Goal: Transaction & Acquisition: Purchase product/service

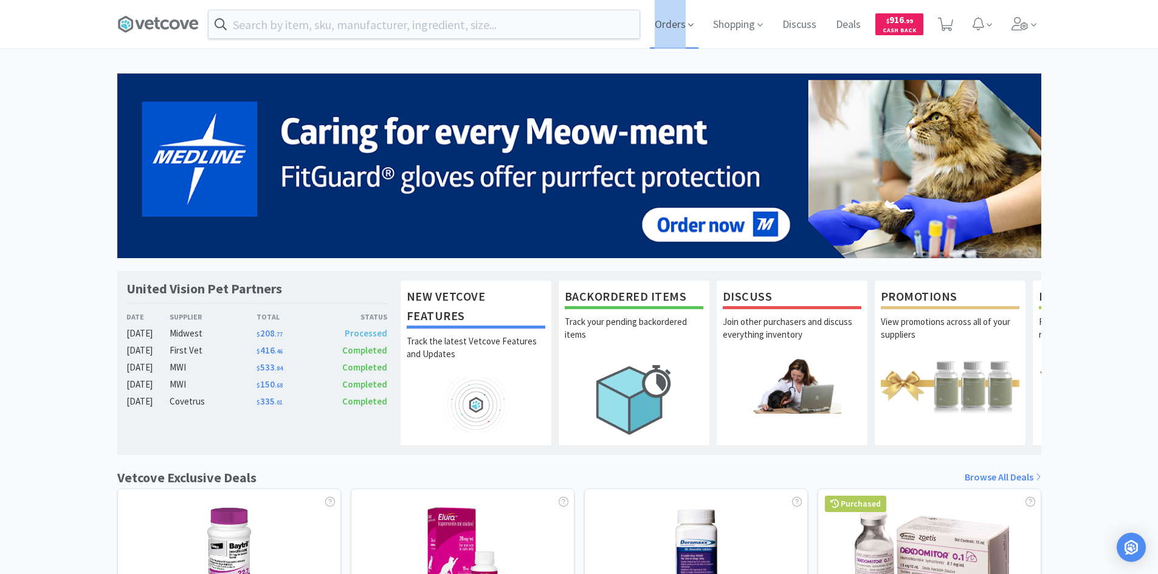
click at [690, 27] on icon at bounding box center [690, 24] width 5 height 11
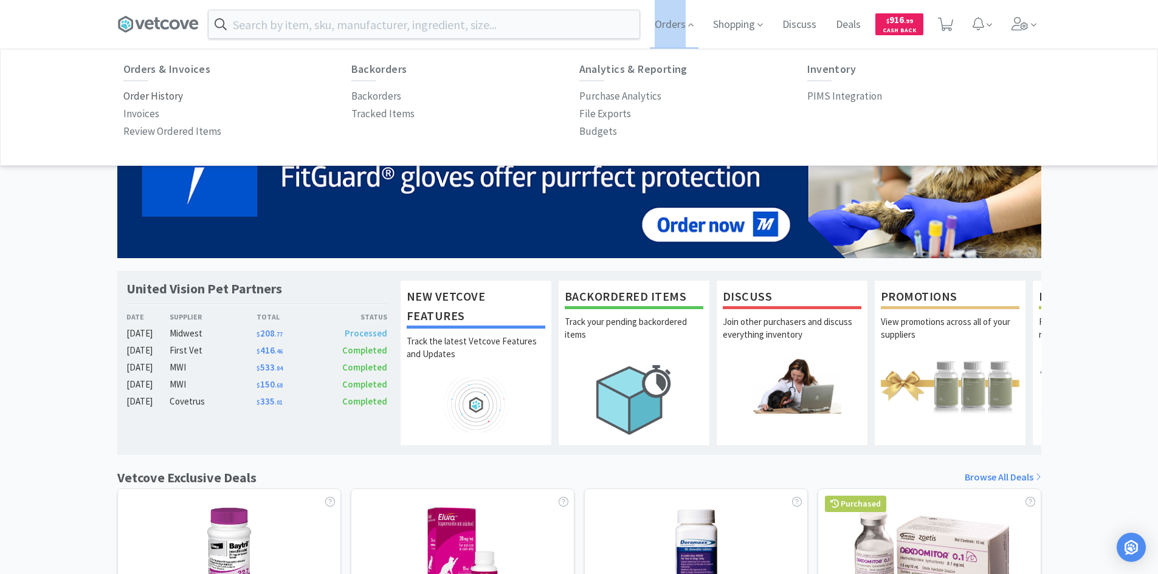
click at [156, 93] on p "Order History" at bounding box center [153, 96] width 60 height 16
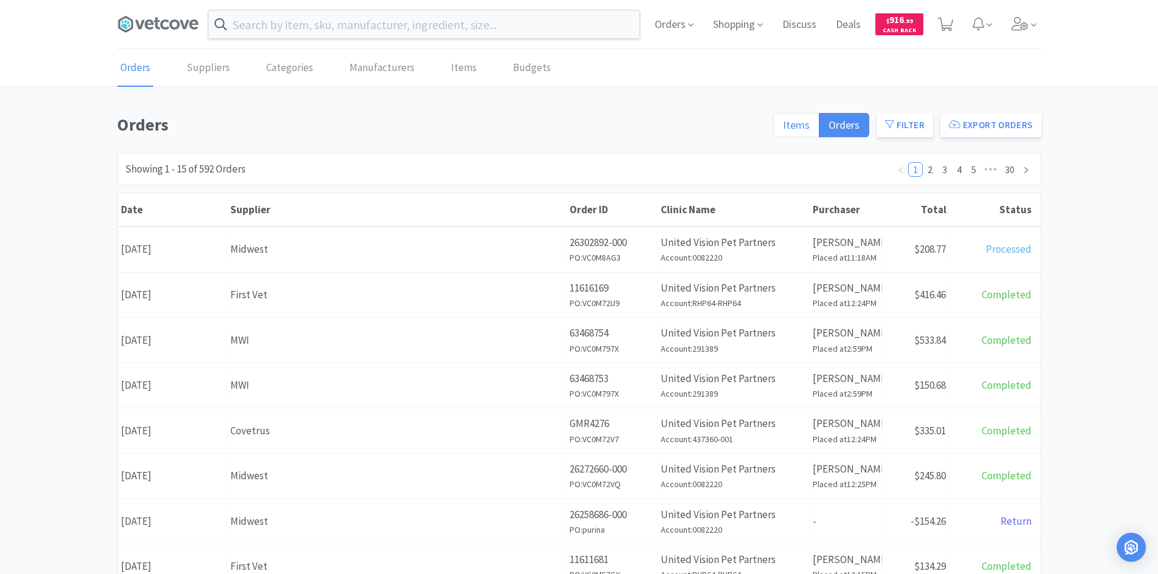
click at [801, 131] on span "Items" at bounding box center [796, 125] width 27 height 14
click at [783, 129] on input "Items" at bounding box center [783, 129] width 0 height 0
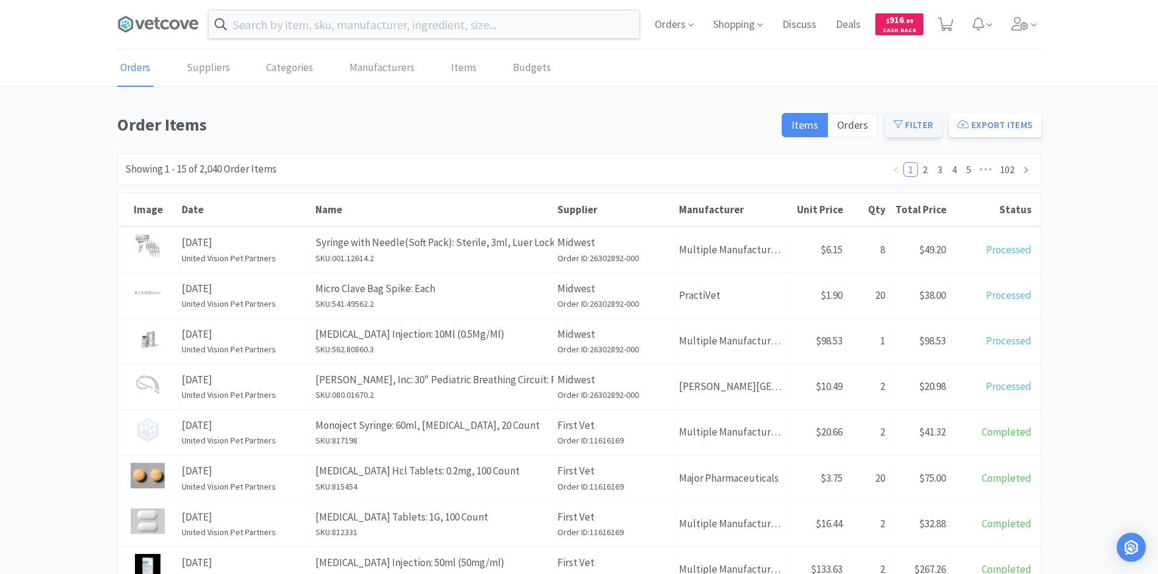
click at [912, 126] on button "Filter" at bounding box center [913, 125] width 57 height 24
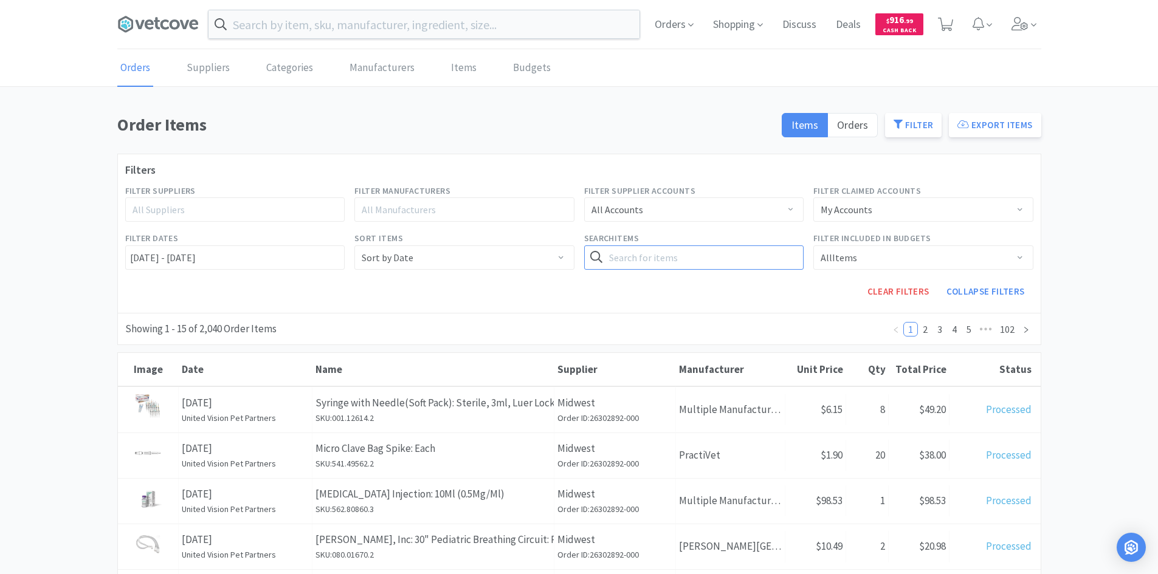
click at [694, 263] on input "text" at bounding box center [694, 258] width 220 height 24
type input "[MEDICAL_DATA]"
click at [754, 246] on button "Search" at bounding box center [779, 258] width 50 height 24
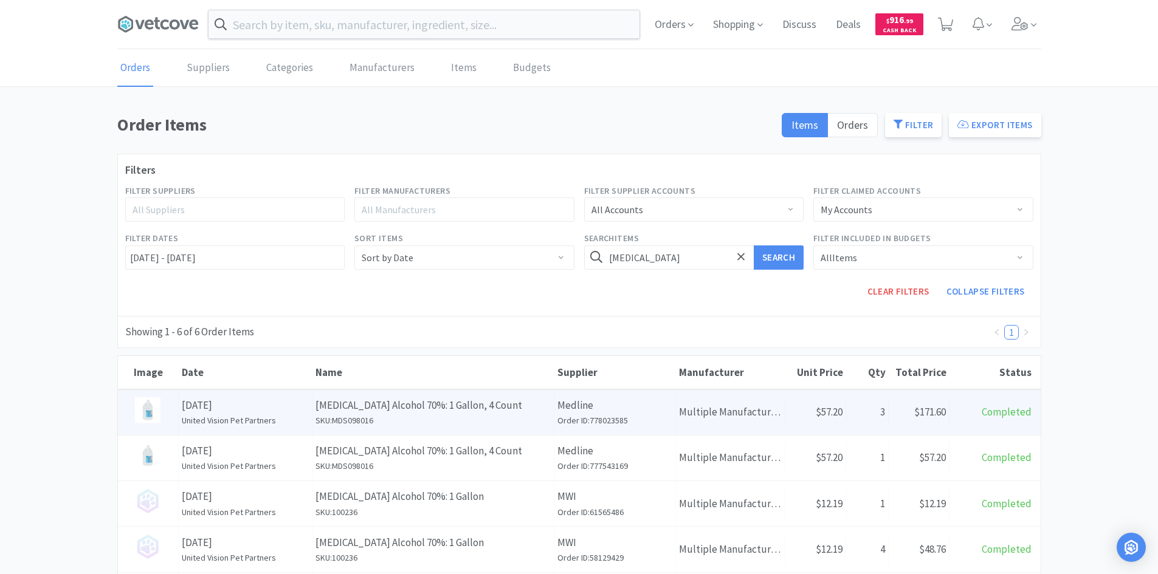
click at [528, 405] on p "[MEDICAL_DATA] Alcohol 70%: 1 Gallon, 4 Count" at bounding box center [432, 406] width 235 height 16
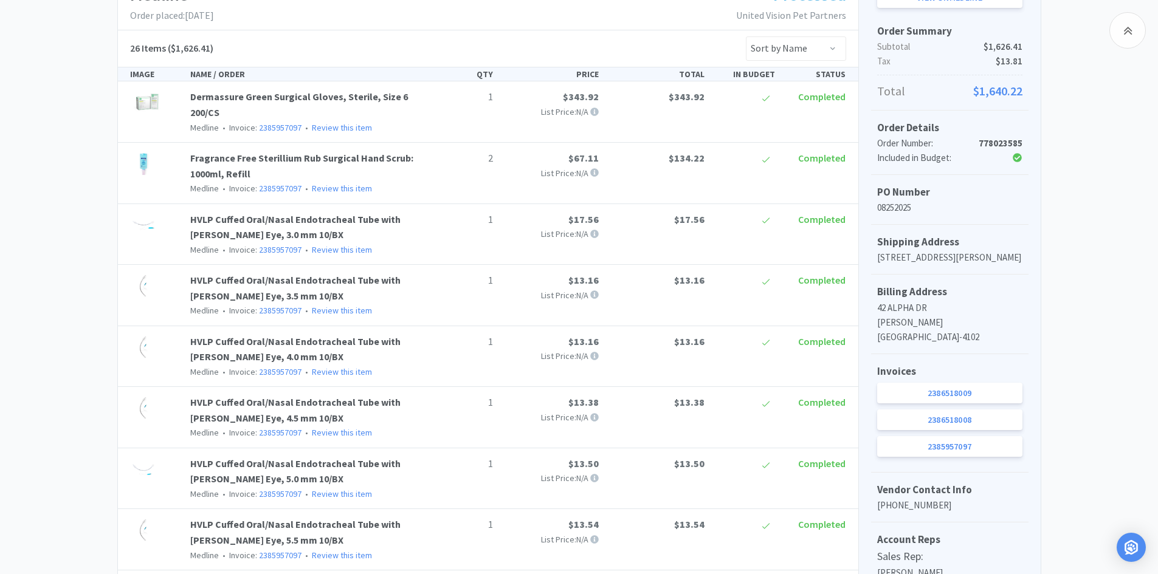
scroll to position [243, 0]
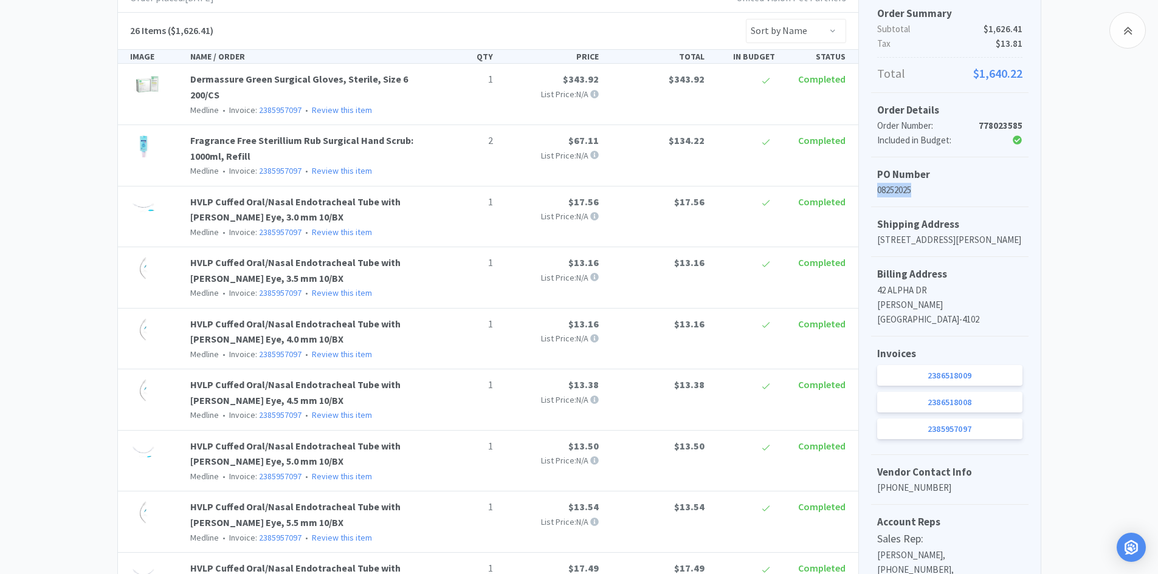
drag, startPoint x: 920, startPoint y: 189, endPoint x: 870, endPoint y: 188, distance: 49.8
click at [871, 188] on div "PO Number 08252025" at bounding box center [949, 182] width 157 height 50
click at [944, 191] on p "08252025" at bounding box center [949, 190] width 145 height 15
drag, startPoint x: 889, startPoint y: 188, endPoint x: 901, endPoint y: 196, distance: 15.3
click at [901, 196] on p "08252025" at bounding box center [949, 190] width 145 height 15
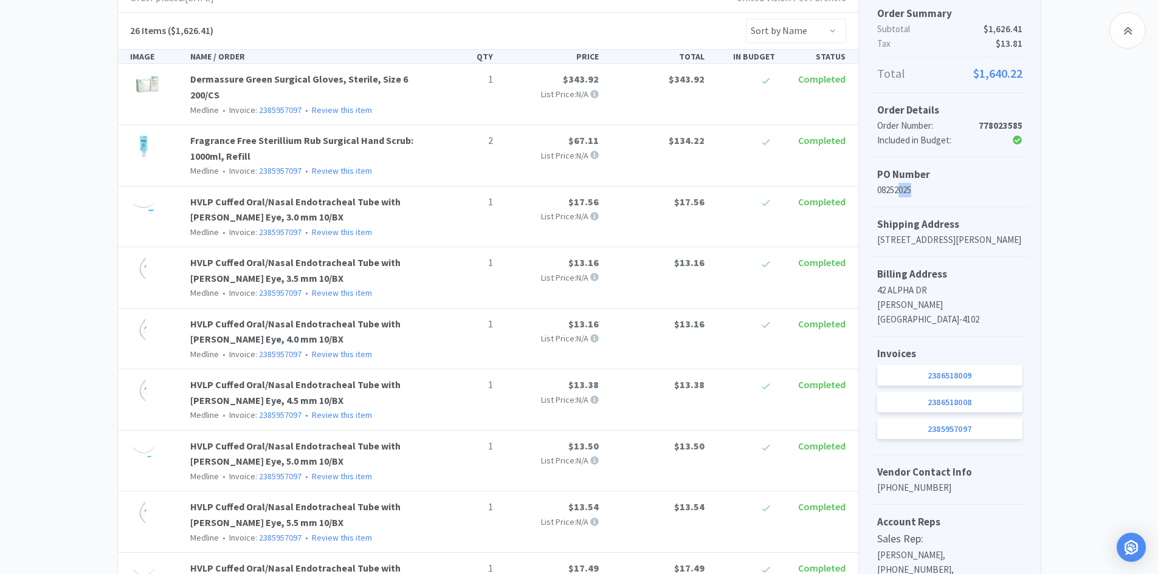
click at [904, 197] on p "08252025" at bounding box center [949, 190] width 145 height 15
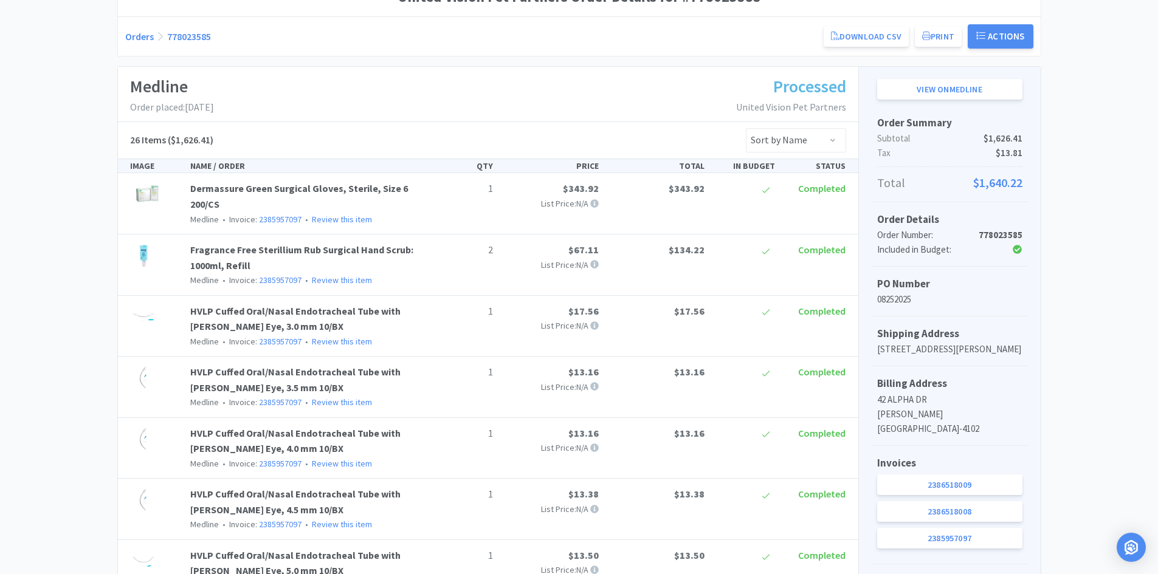
scroll to position [0, 0]
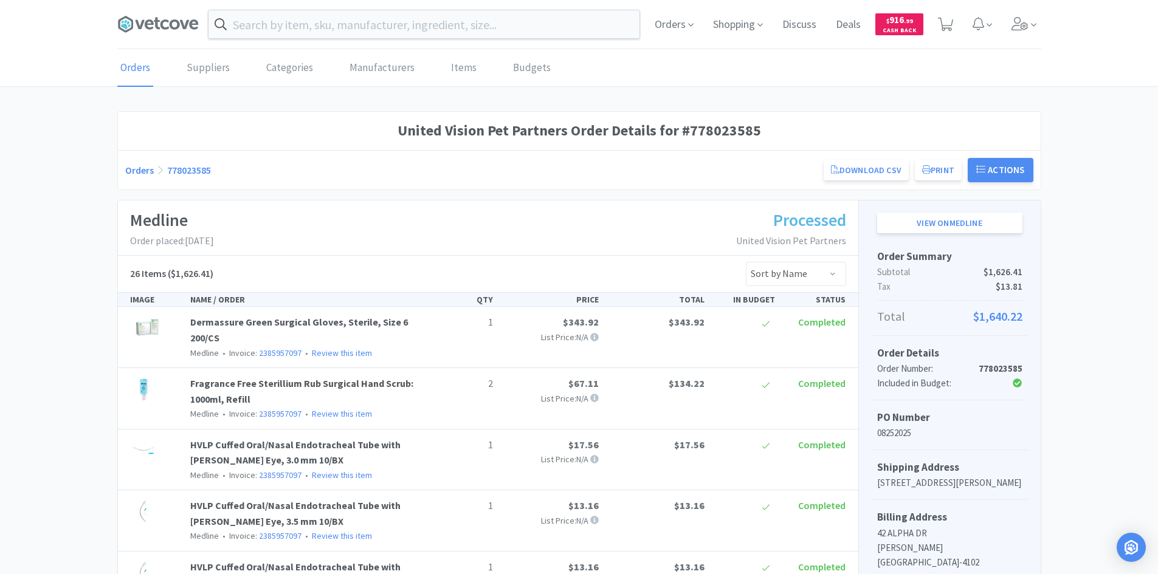
click at [328, 177] on div "Orders 778023585 Download CSV Print United Vision Pet Partners Order for Medlin…" at bounding box center [579, 170] width 908 height 24
click at [336, 26] on input "text" at bounding box center [423, 24] width 431 height 28
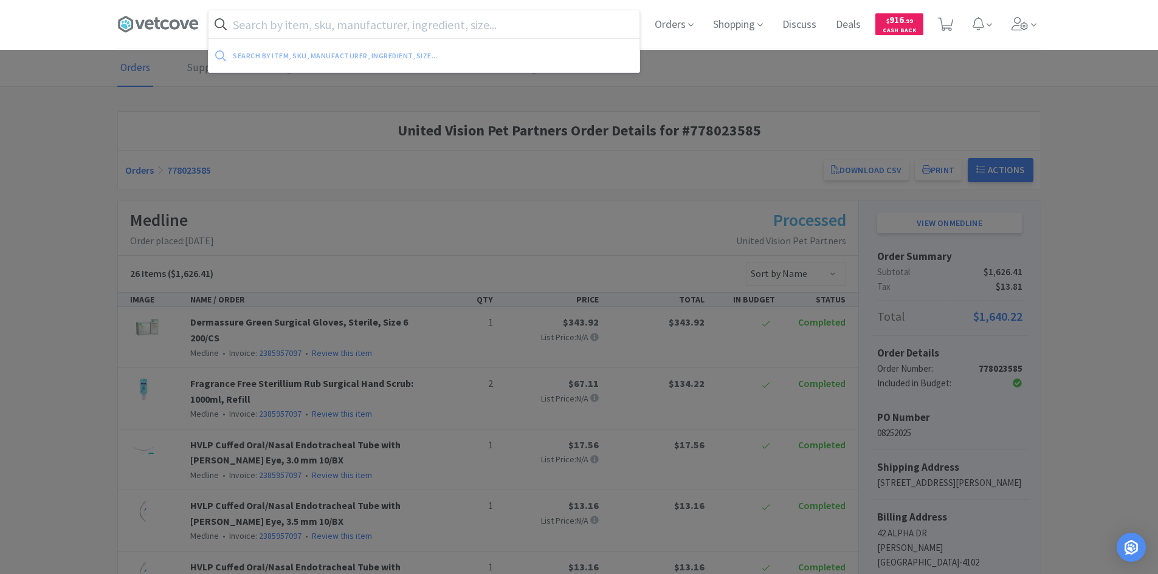
click at [662, 202] on div at bounding box center [579, 287] width 1158 height 574
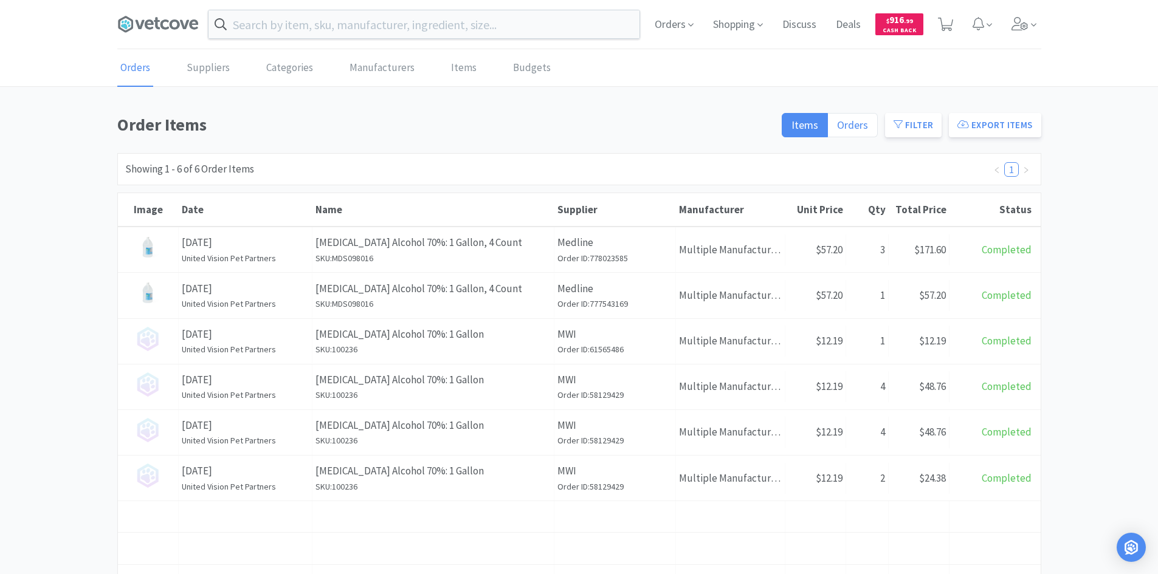
click at [861, 120] on span "Orders" at bounding box center [852, 125] width 31 height 14
click at [837, 129] on input "Orders" at bounding box center [837, 129] width 0 height 0
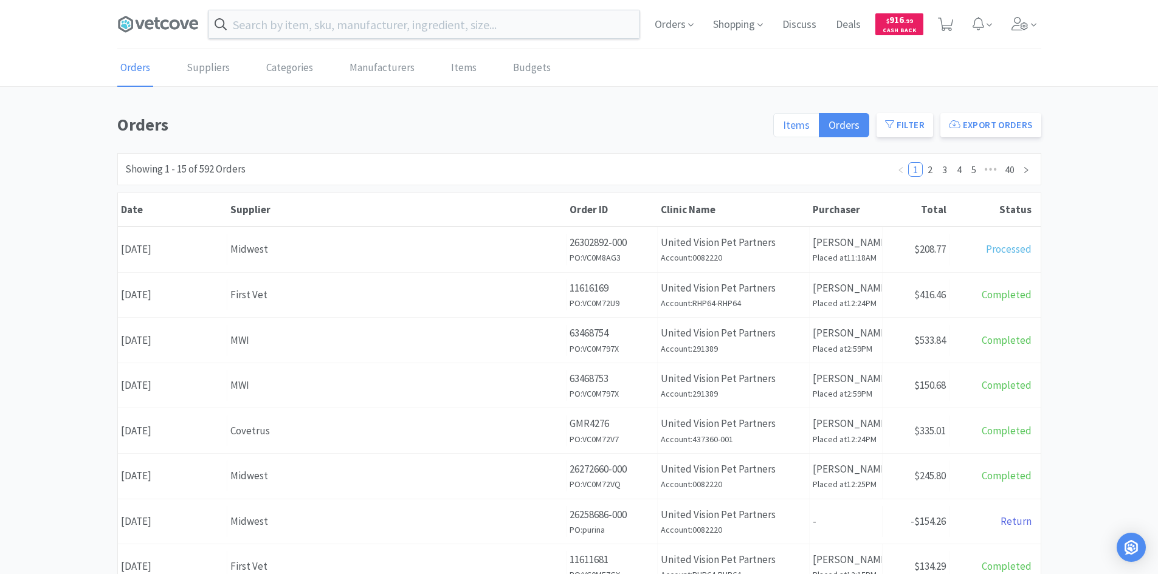
click at [794, 121] on span "Items" at bounding box center [796, 125] width 27 height 14
click at [783, 129] on input "Items" at bounding box center [783, 129] width 0 height 0
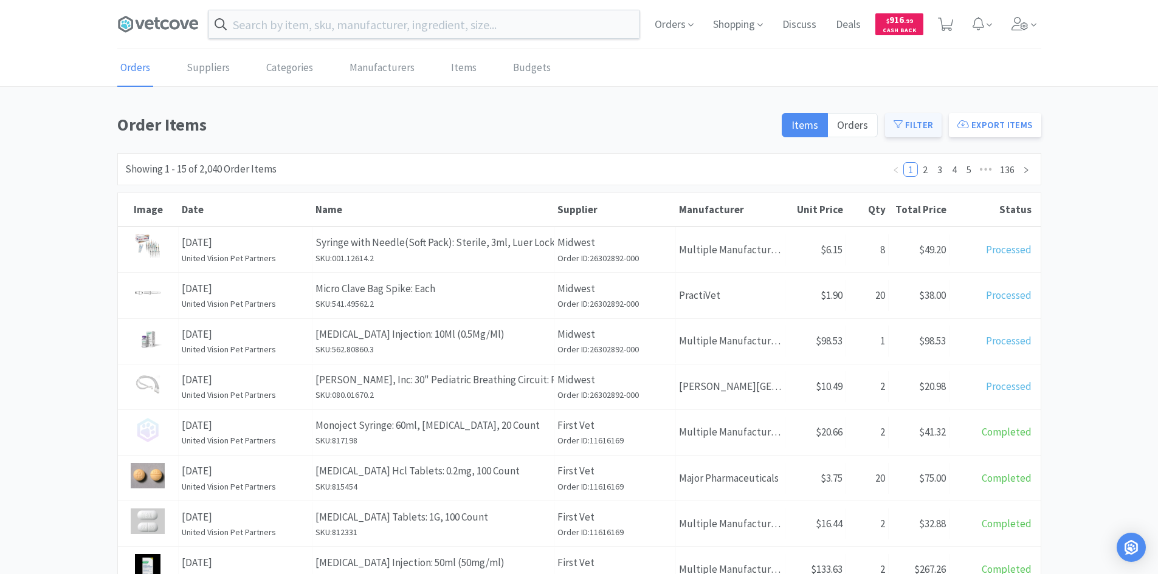
click at [907, 122] on button "Filter" at bounding box center [913, 125] width 57 height 24
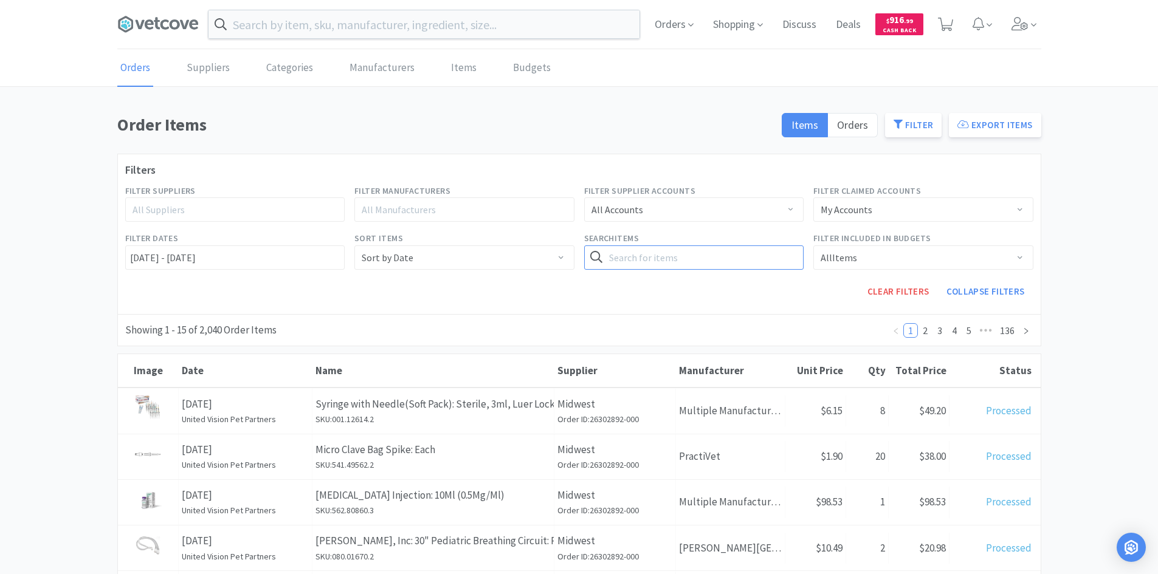
click at [737, 252] on input "text" at bounding box center [694, 258] width 220 height 24
type input "tape"
click at [754, 246] on button "Search" at bounding box center [779, 258] width 50 height 24
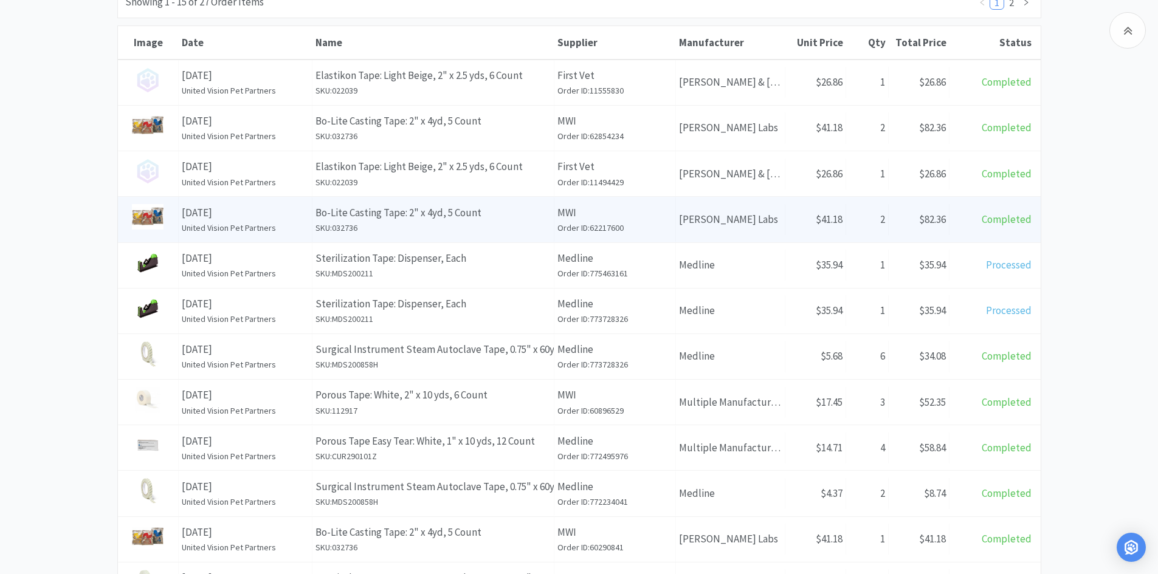
scroll to position [365, 0]
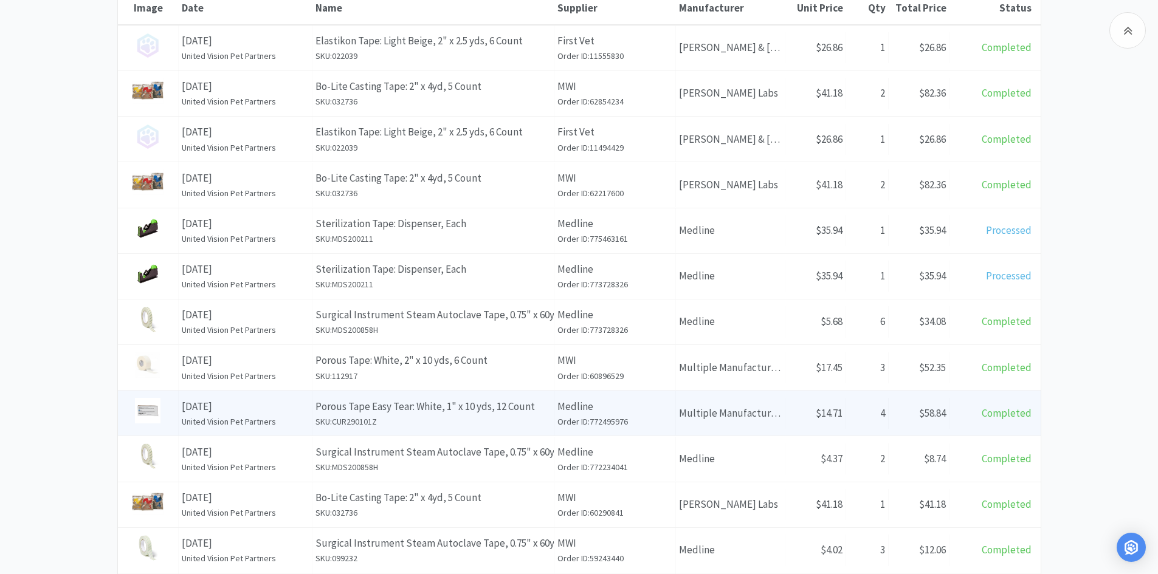
click at [536, 412] on p "Porous Tape Easy Tear: White, 1" x 10 yds, 12 Count" at bounding box center [432, 407] width 235 height 16
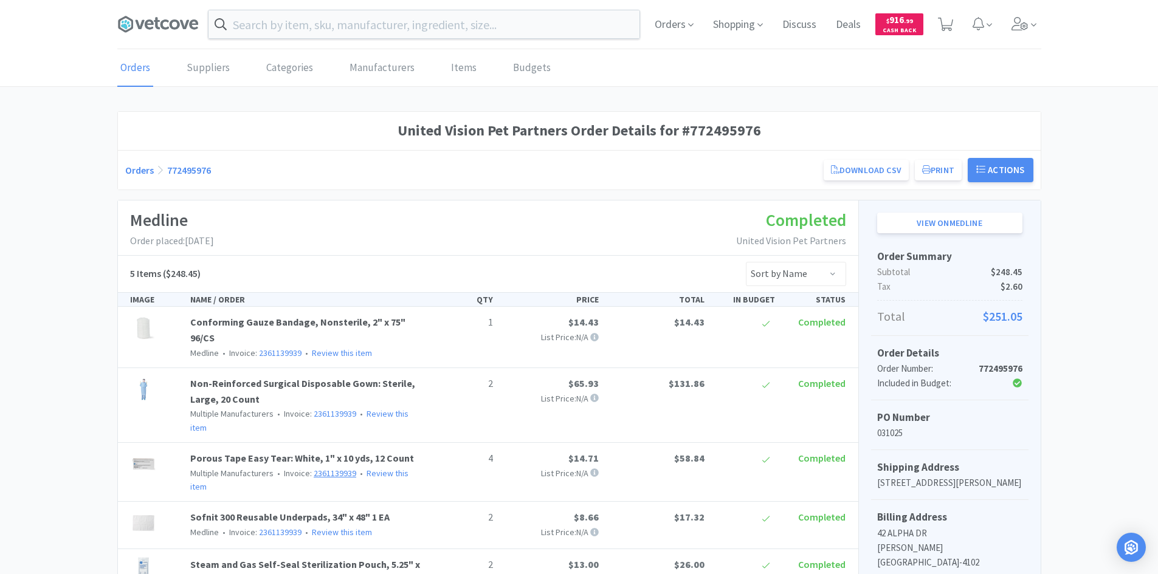
click at [331, 468] on link "2361139939" at bounding box center [335, 473] width 43 height 11
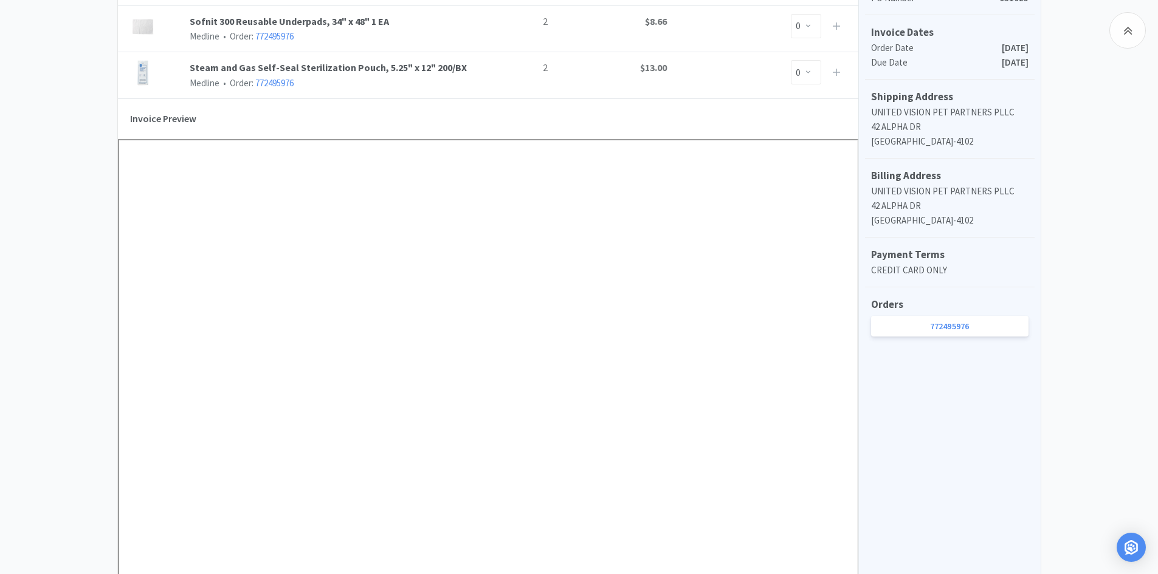
scroll to position [486, 0]
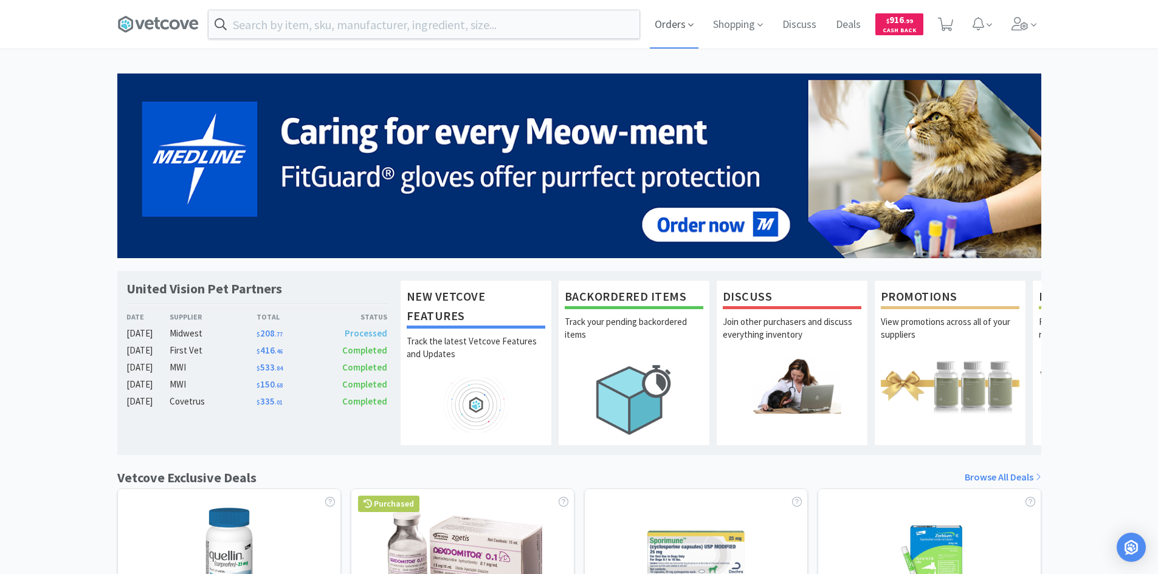
drag, startPoint x: 659, startPoint y: 22, endPoint x: 652, endPoint y: 31, distance: 11.2
click at [659, 22] on span "Orders" at bounding box center [674, 24] width 49 height 49
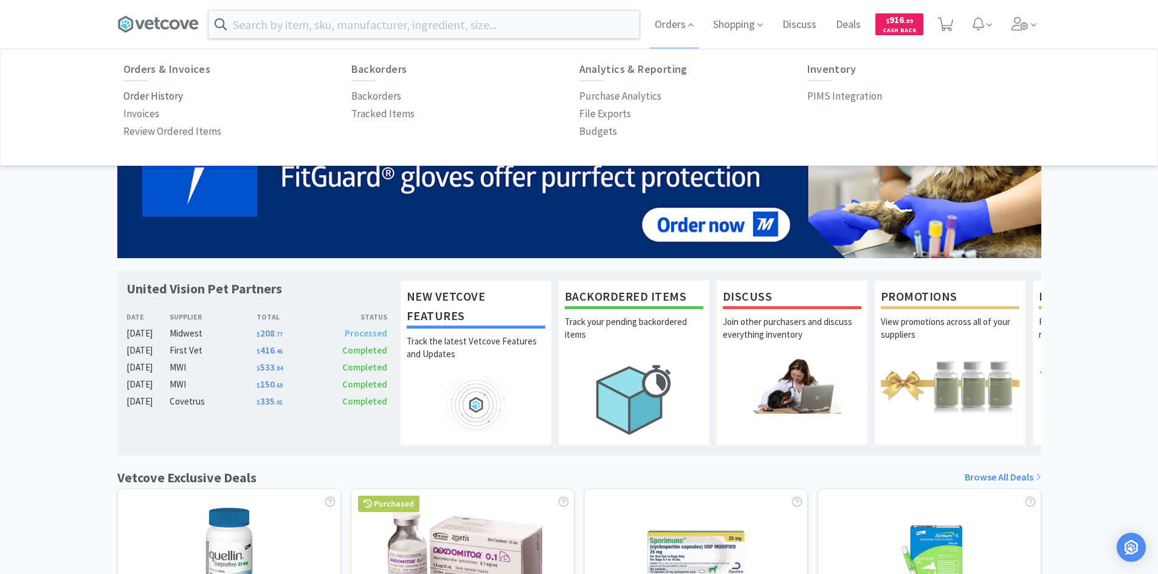
click at [173, 94] on p "Order History" at bounding box center [153, 96] width 60 height 16
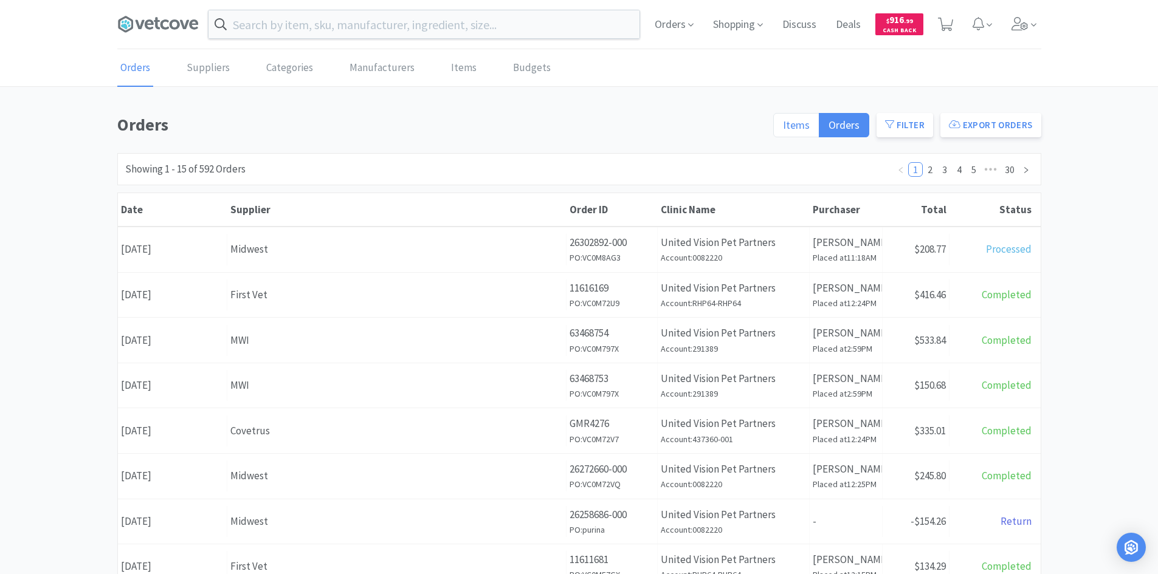
click at [802, 128] on span "Items" at bounding box center [796, 125] width 27 height 14
click at [783, 129] on input "Items" at bounding box center [783, 129] width 0 height 0
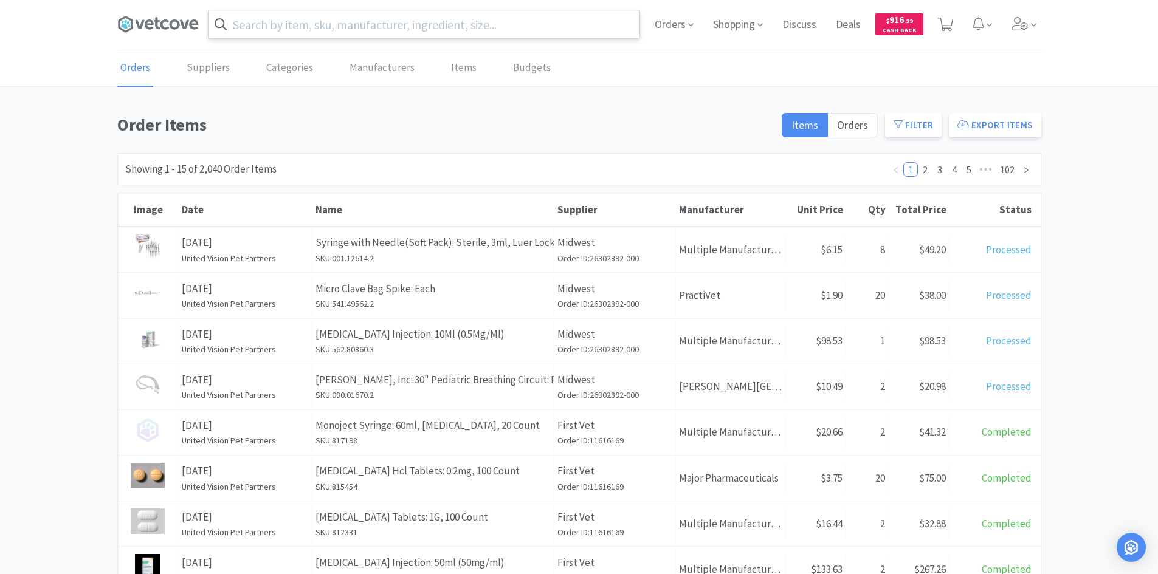
click at [282, 25] on input "text" at bounding box center [423, 24] width 431 height 28
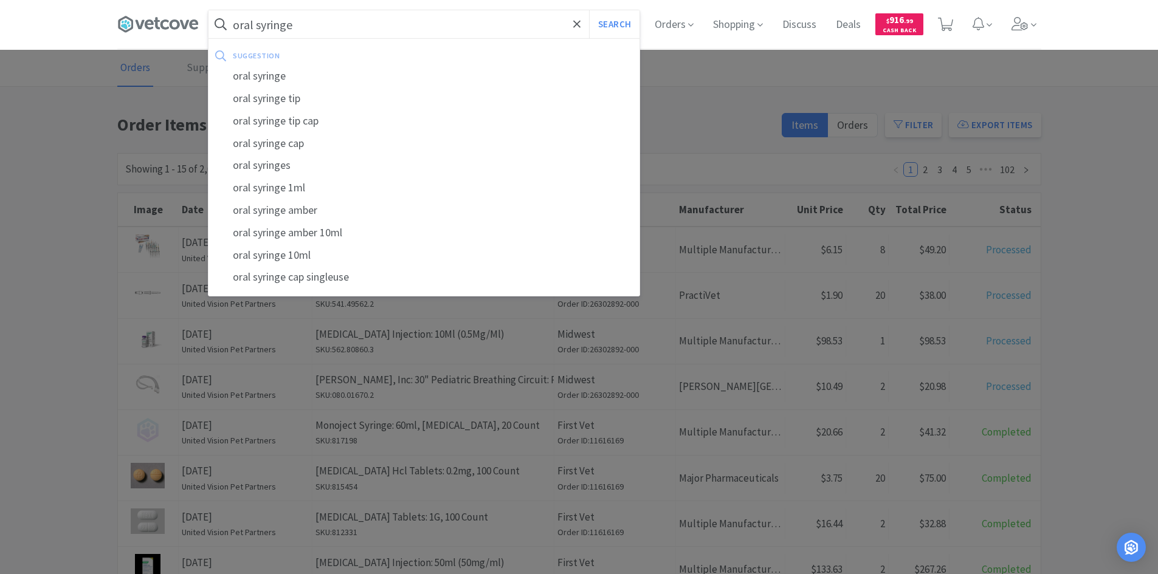
type input "oral syringe"
click at [589, 10] on button "Search" at bounding box center [614, 24] width 50 height 28
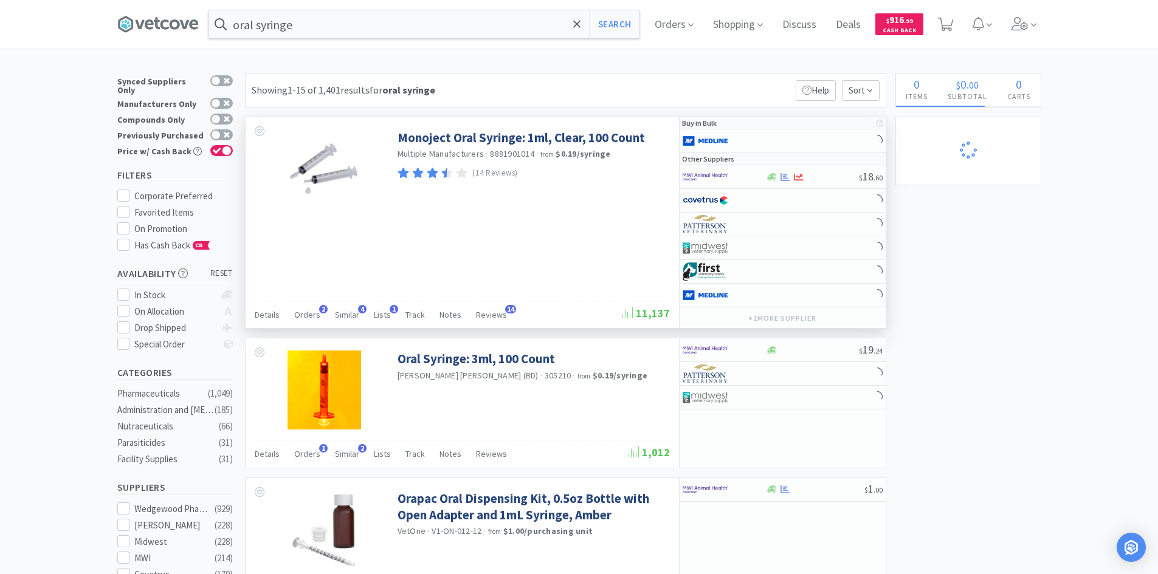
select select "3"
select select "20"
select select "2"
select select "4"
select select "2"
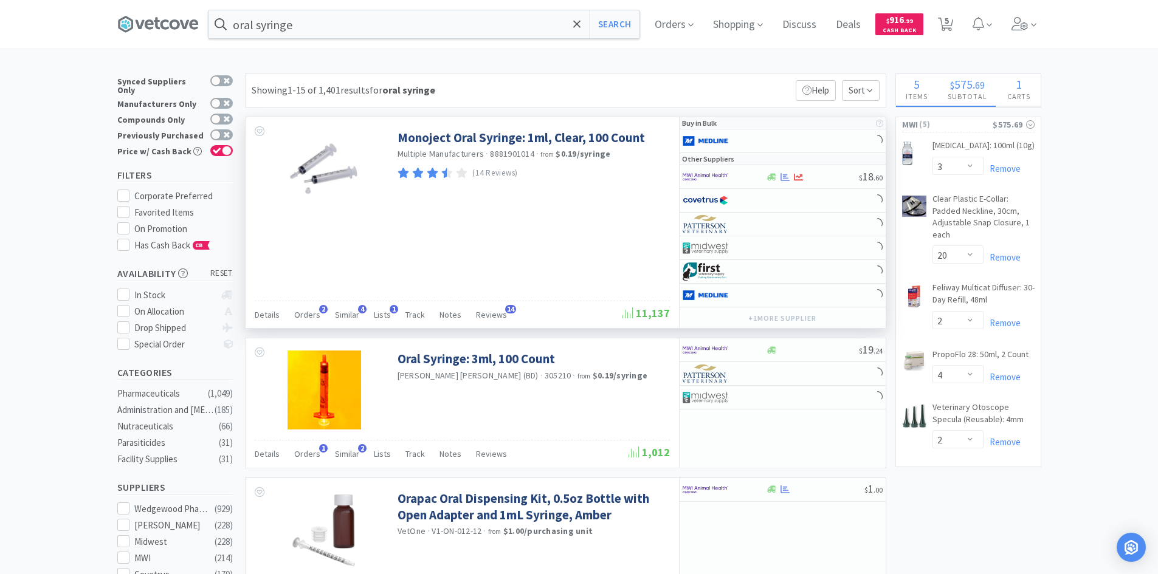
select select "2"
select select "8"
select select "1"
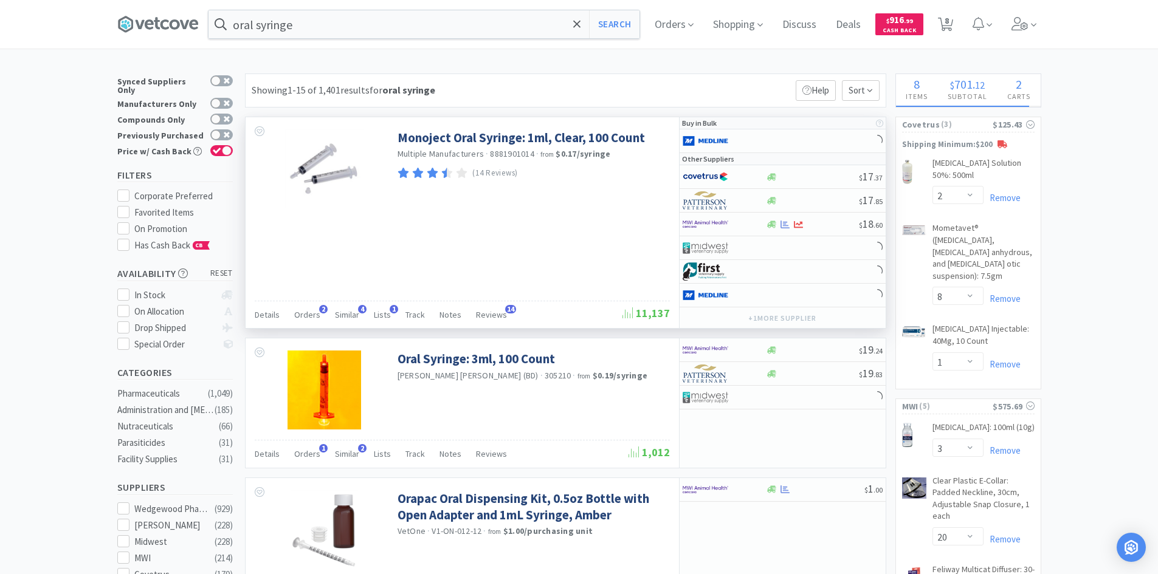
select select "2"
select select "24"
select select "2"
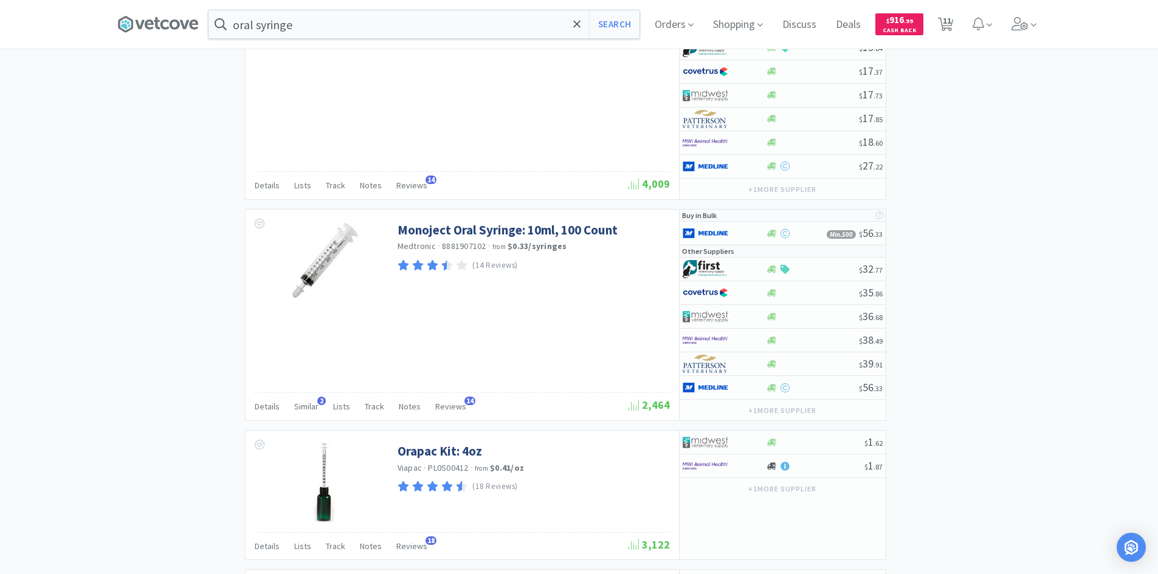
scroll to position [1520, 0]
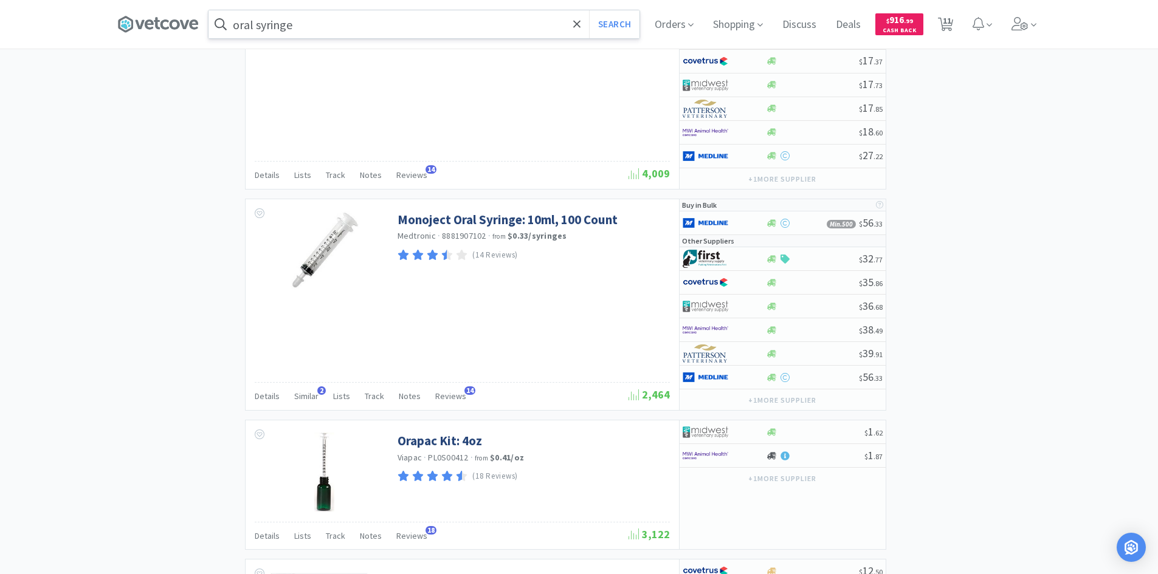
click at [233, 29] on span at bounding box center [220, 24] width 24 height 19
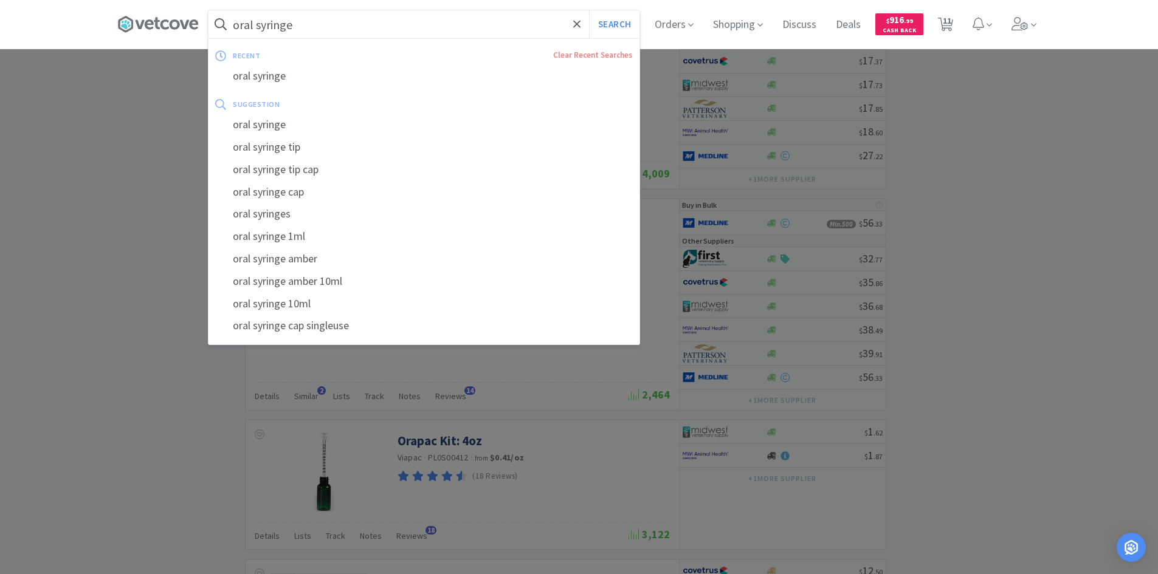
click at [238, 33] on input "oral syringe" at bounding box center [423, 24] width 431 height 28
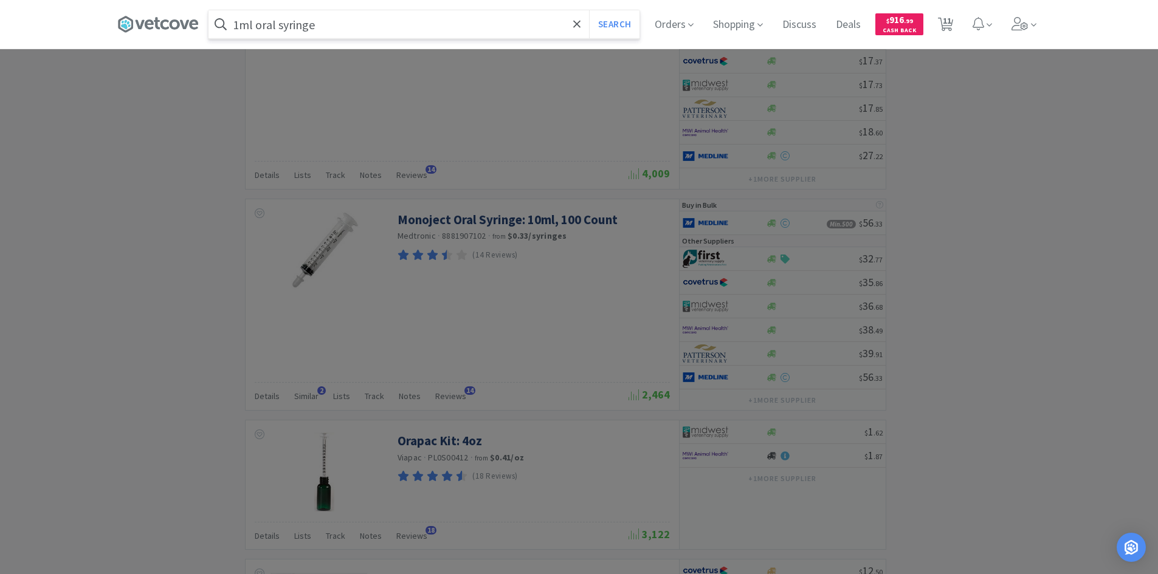
type input "1ml oral syringe"
click at [589, 10] on button "Search" at bounding box center [614, 24] width 50 height 28
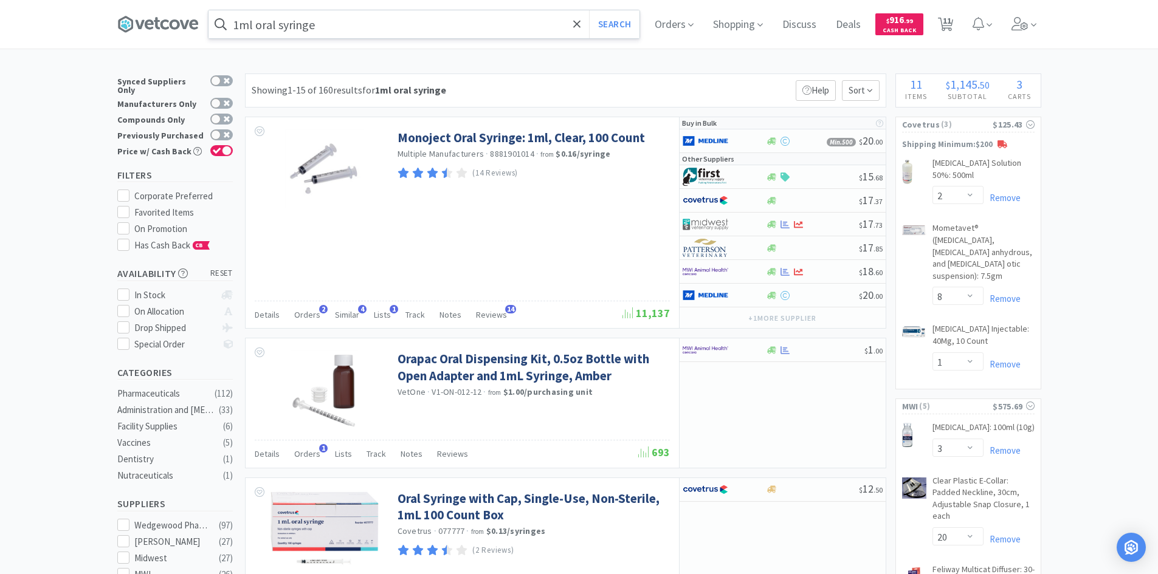
click at [948, 19] on span "11" at bounding box center [947, 20] width 9 height 49
select select "2"
select select "8"
select select "1"
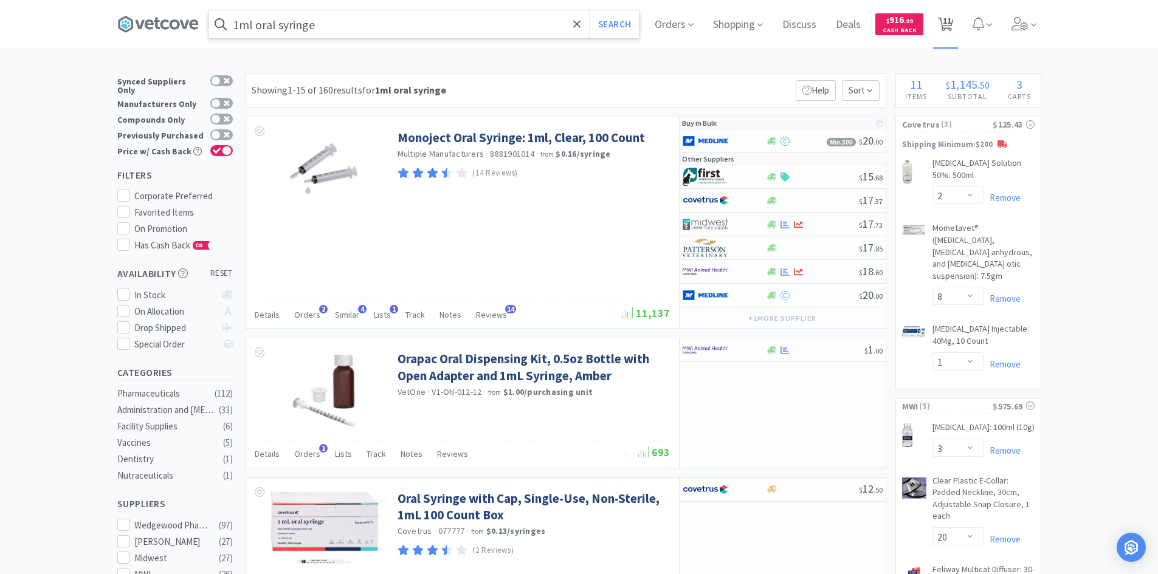
select select "3"
select select "20"
select select "2"
select select "4"
select select "2"
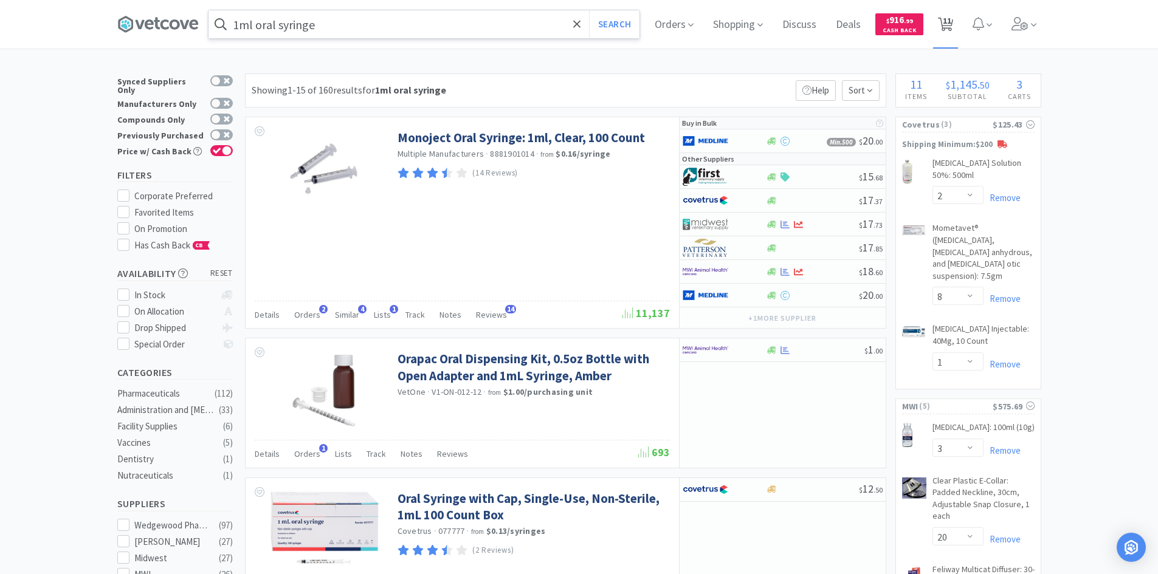
select select "2"
select select "24"
select select "2"
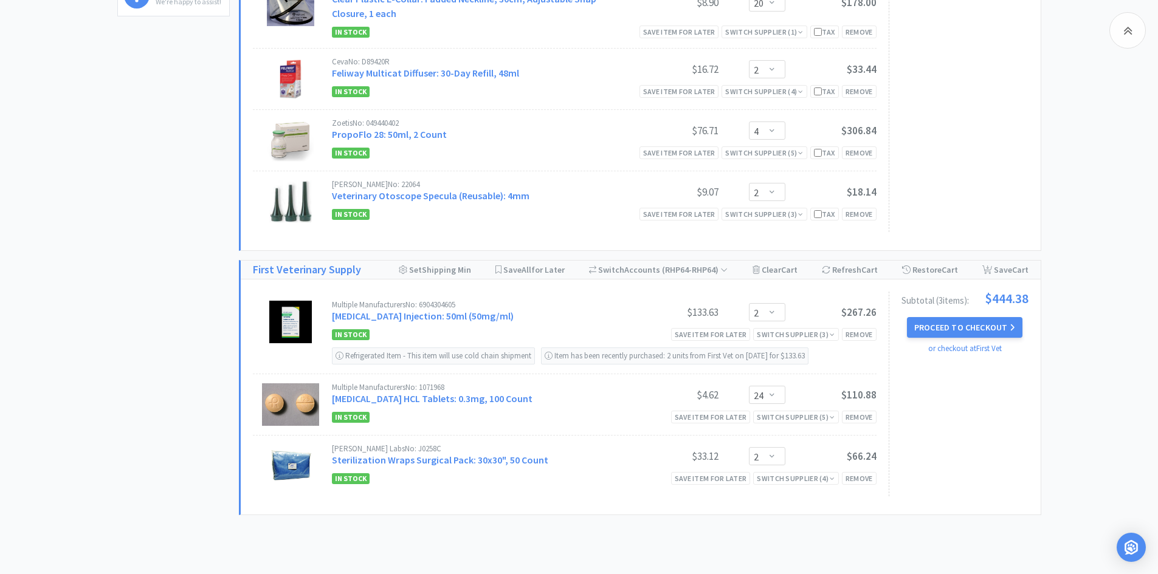
scroll to position [608, 0]
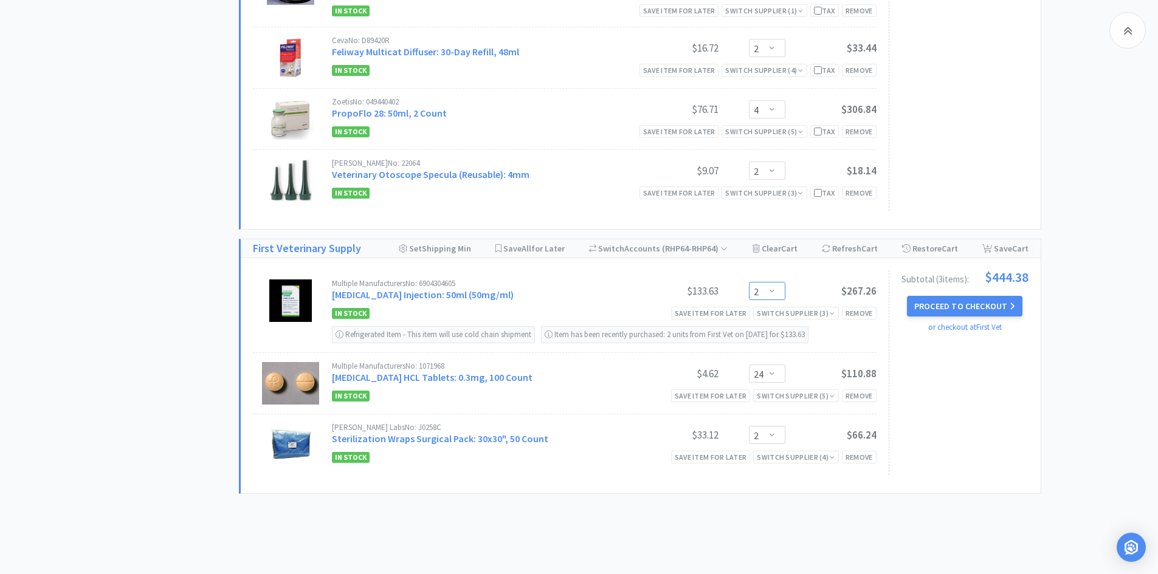
click at [765, 297] on select "Enter Quantity 1 2 3 4 5 6 7 8 9 10 11 12 13 14 15 16 17 18 19 20 Enter Quantity" at bounding box center [767, 291] width 36 height 18
click at [717, 309] on div "Save item for later" at bounding box center [711, 313] width 80 height 13
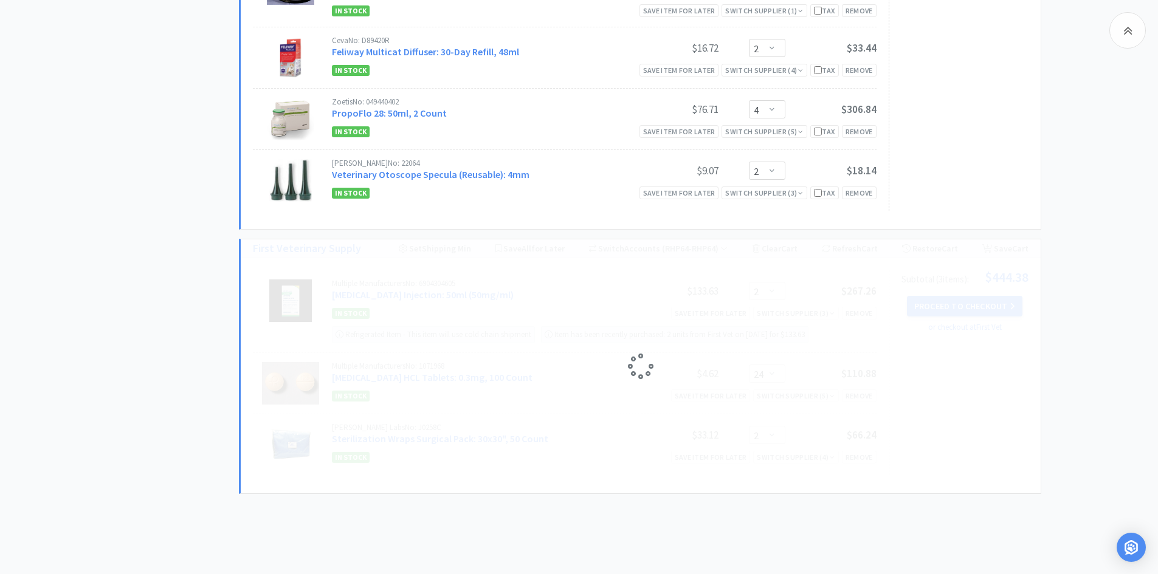
select select "2"
select select "24"
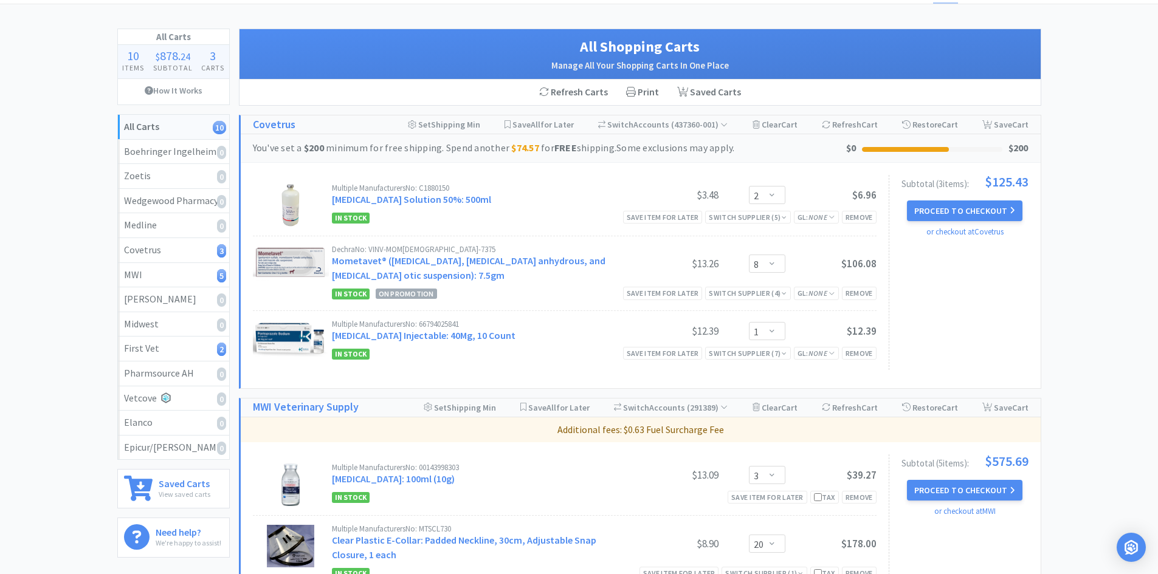
scroll to position [0, 0]
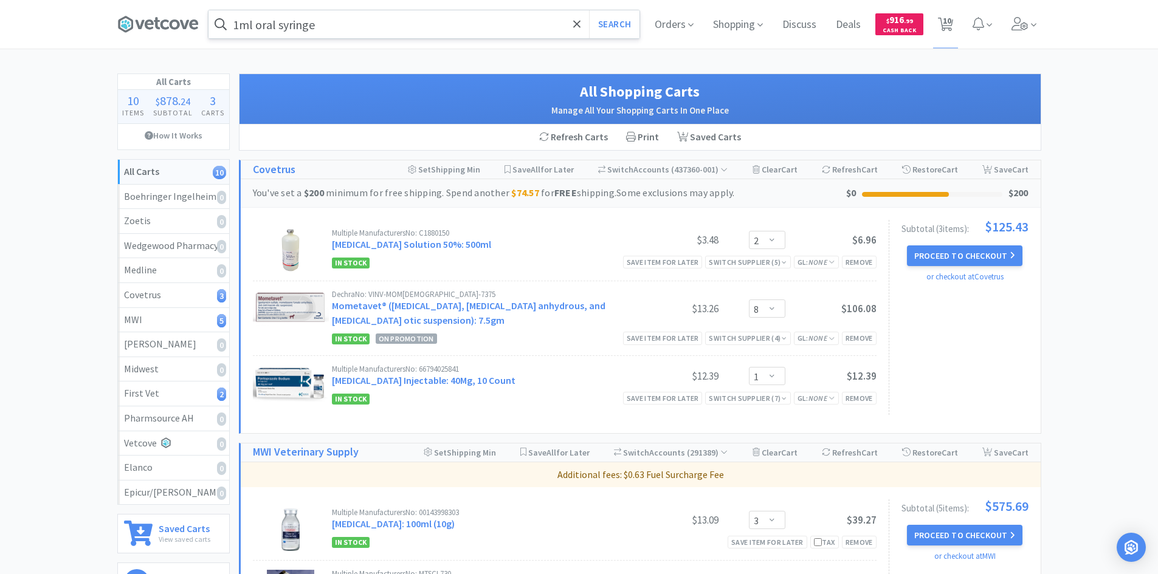
click at [334, 26] on input "1ml oral syringe" at bounding box center [423, 24] width 431 height 28
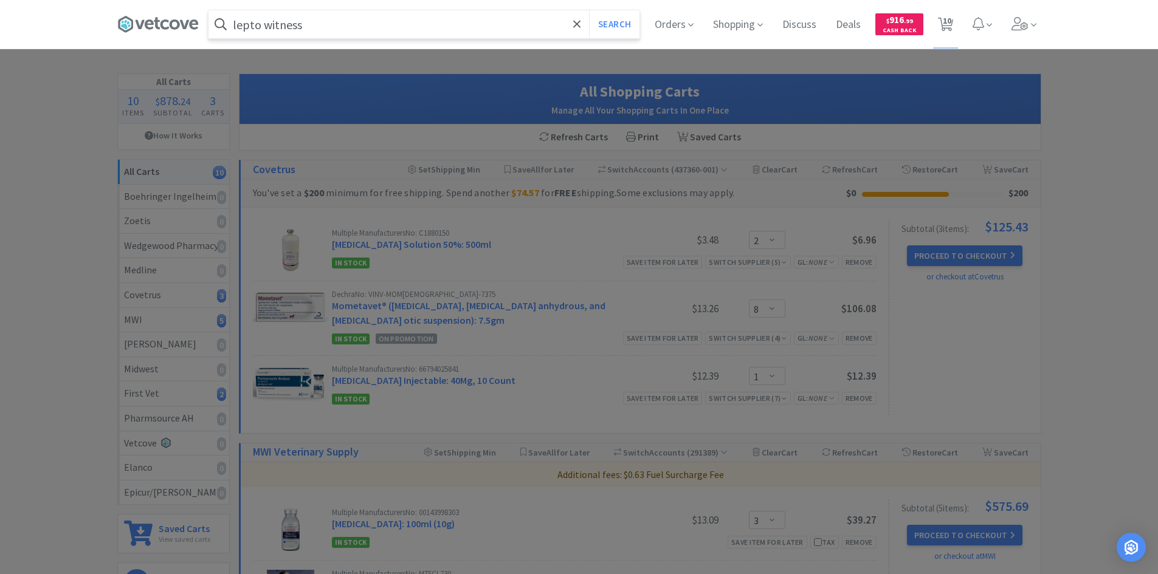
type input "lepto witness"
click at [589, 10] on button "Search" at bounding box center [614, 24] width 50 height 28
select select "2"
select select "8"
select select "1"
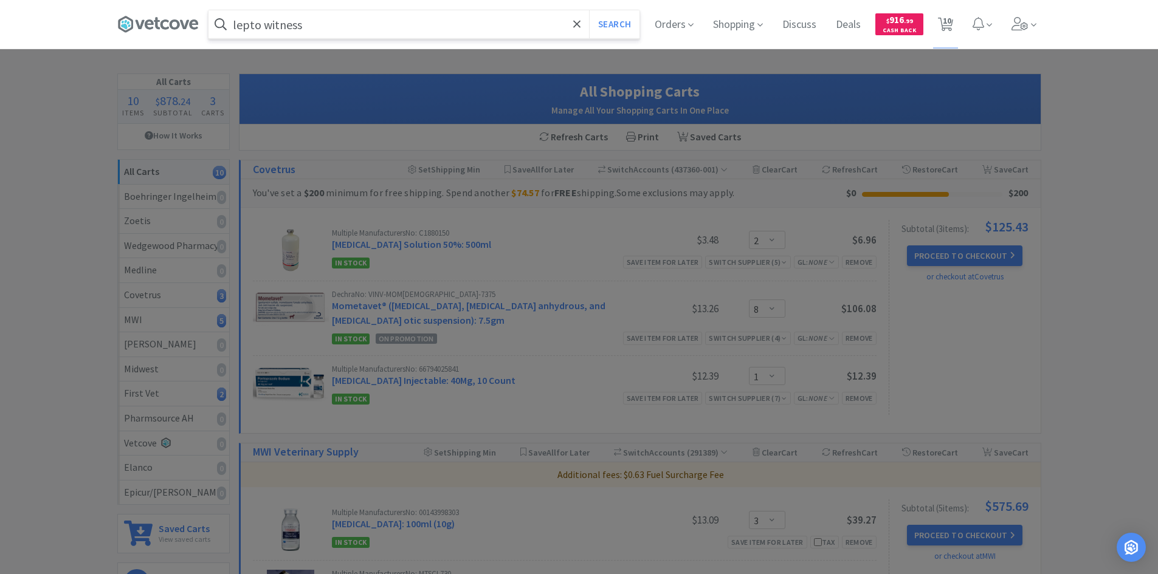
select select "3"
select select "20"
select select "2"
select select "4"
select select "2"
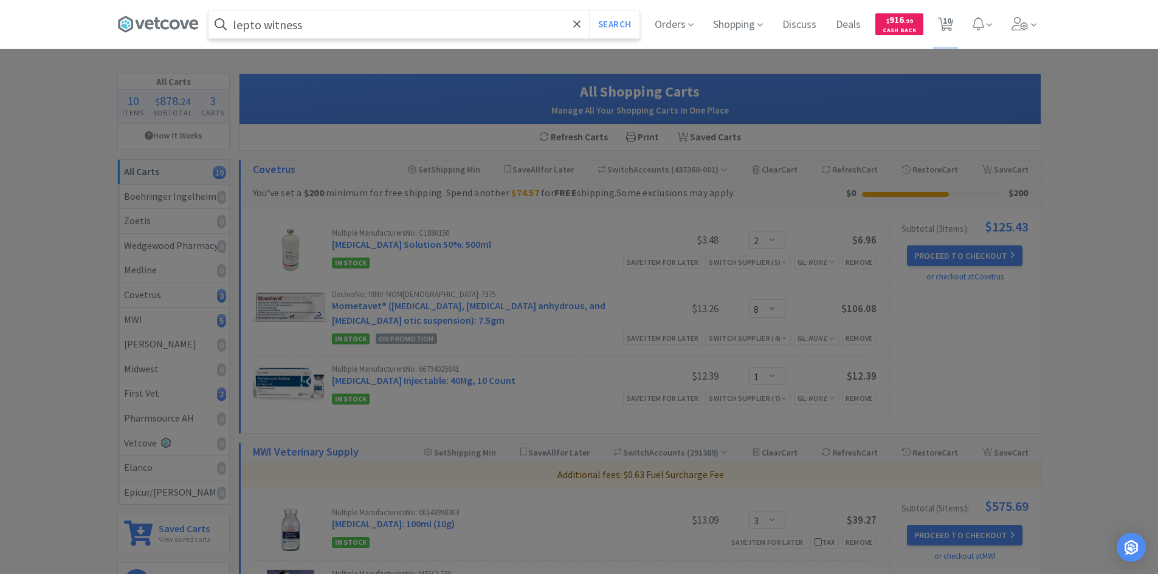
select select "24"
select select "2"
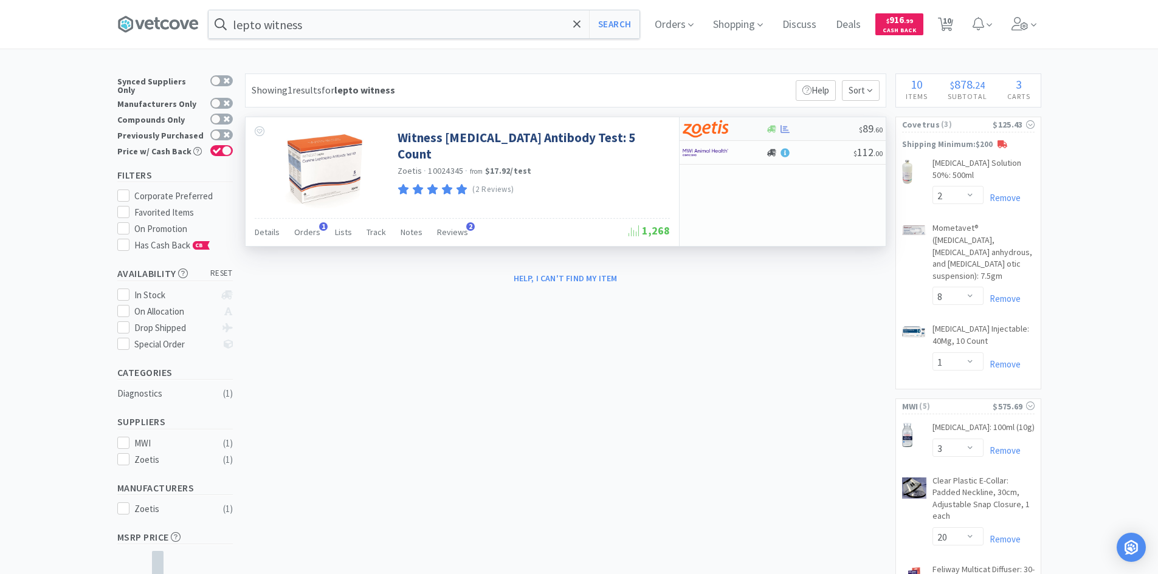
click at [749, 131] on div at bounding box center [724, 129] width 83 height 21
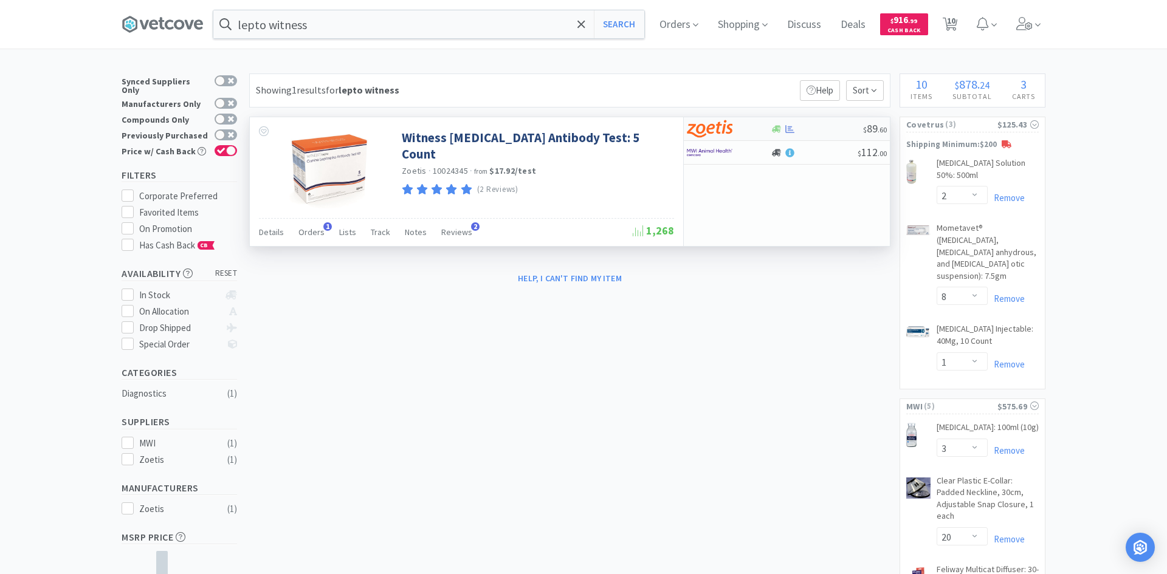
select select "1"
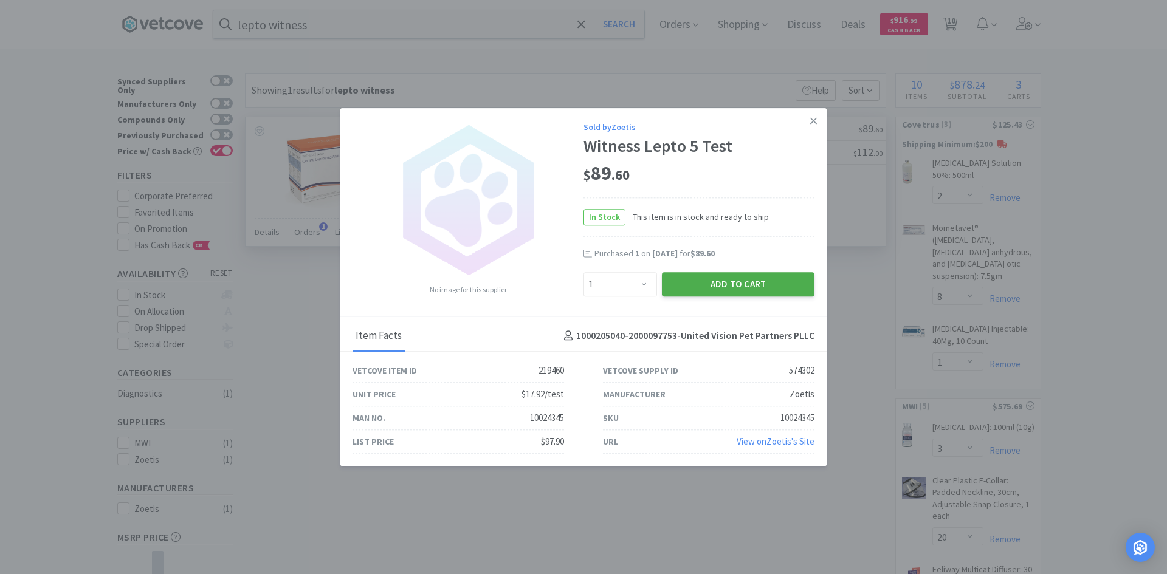
click at [697, 281] on button "Add to Cart" at bounding box center [738, 284] width 153 height 24
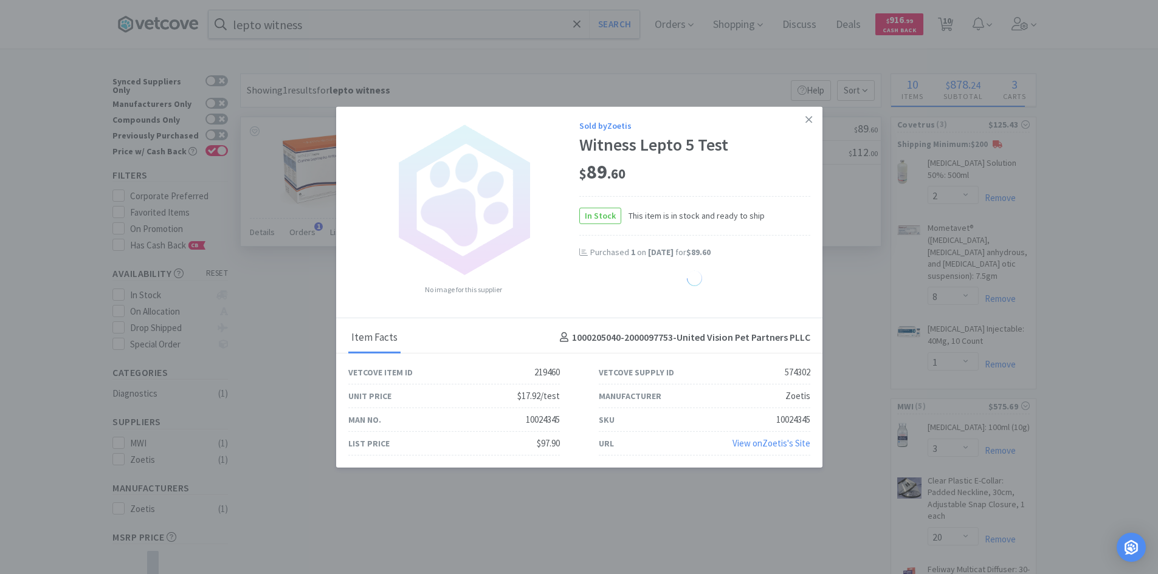
select select "1"
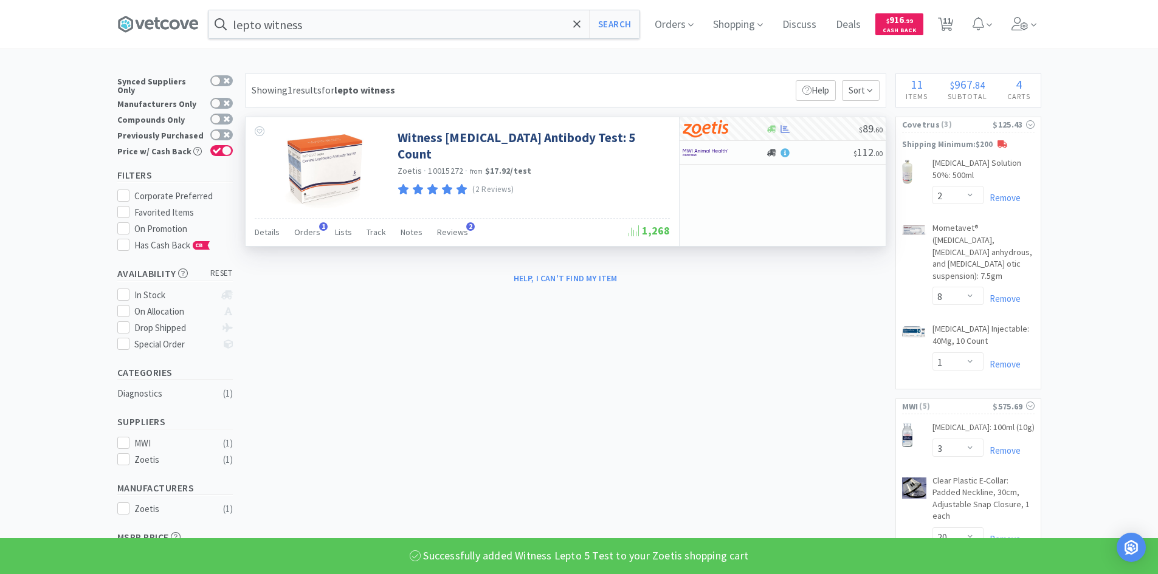
click at [843, 271] on div "Help, I can't find my item" at bounding box center [565, 278] width 641 height 21
